Goal: Check status: Check status

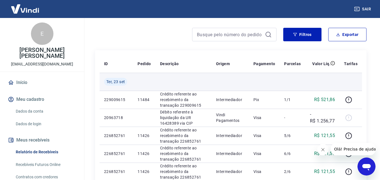
scroll to position [56, 0]
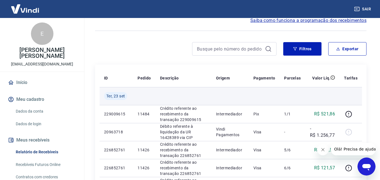
scroll to position [28, 0]
